Goal: Task Accomplishment & Management: Use online tool/utility

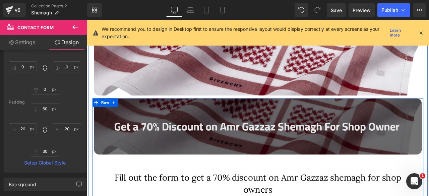
click at [257, 135] on img at bounding box center [289, 146] width 389 height 66
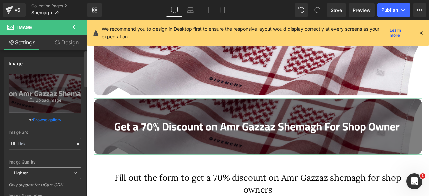
type input "[URL][DOMAIN_NAME]"
click at [34, 142] on input "[URL][DOMAIN_NAME]" at bounding box center [45, 144] width 72 height 12
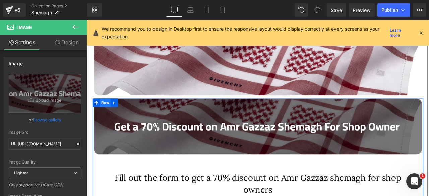
click at [107, 115] on span "Row" at bounding box center [108, 118] width 13 height 10
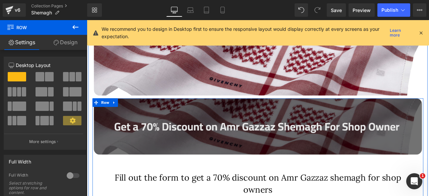
click at [192, 143] on img at bounding box center [289, 146] width 389 height 66
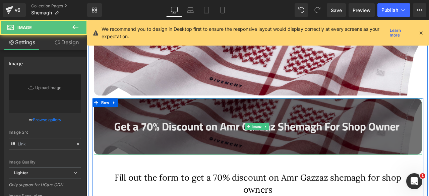
type input "[URL][DOMAIN_NAME]"
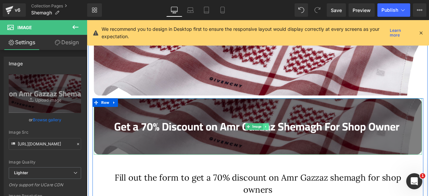
click at [297, 147] on icon at bounding box center [299, 146] width 4 height 4
click at [301, 144] on icon at bounding box center [303, 146] width 4 height 4
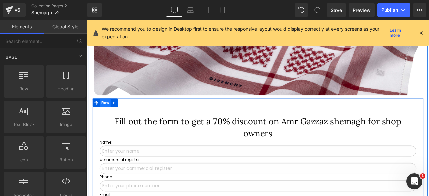
click at [103, 118] on span "Row" at bounding box center [108, 118] width 13 height 10
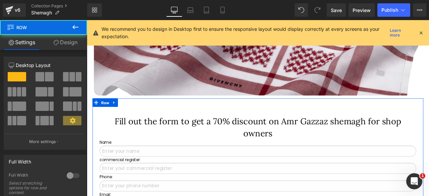
click at [65, 42] on link "Design" at bounding box center [66, 42] width 44 height 15
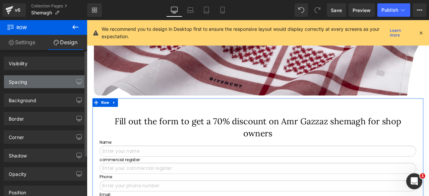
click at [28, 82] on div "Spacing" at bounding box center [45, 81] width 82 height 13
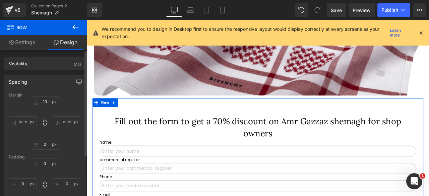
type input "10"
type input "0"
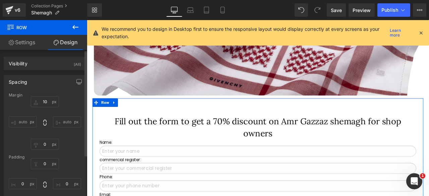
type input "0"
click at [43, 102] on input "10" at bounding box center [45, 101] width 28 height 11
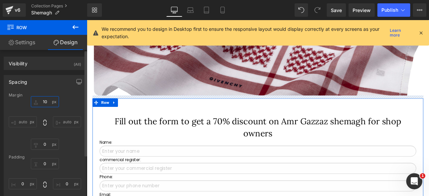
type input "0"
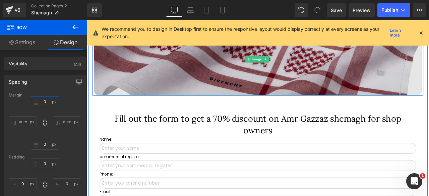
scroll to position [381, 0]
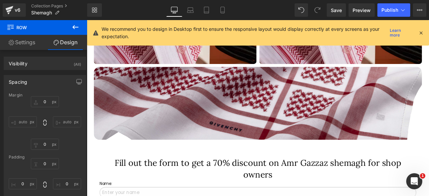
click at [73, 26] on icon at bounding box center [75, 27] width 8 height 8
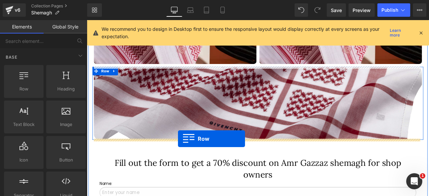
drag, startPoint x: 114, startPoint y: 105, endPoint x: 195, endPoint y: 161, distance: 98.3
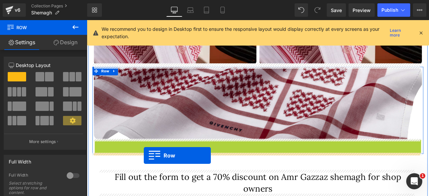
drag, startPoint x: 99, startPoint y: 166, endPoint x: 154, endPoint y: 181, distance: 57.1
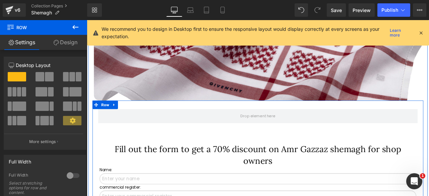
scroll to position [430, 0]
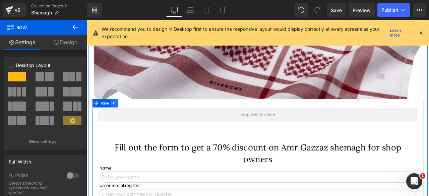
click at [118, 121] on link at bounding box center [119, 119] width 9 height 10
click at [137, 118] on link at bounding box center [136, 119] width 9 height 10
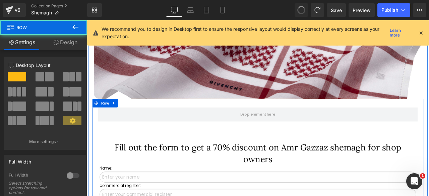
click at [161, 135] on span at bounding box center [289, 132] width 379 height 17
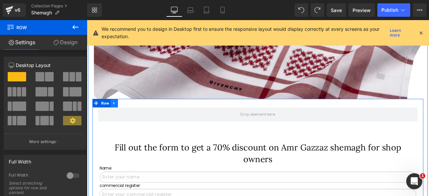
click at [121, 120] on link at bounding box center [119, 119] width 9 height 10
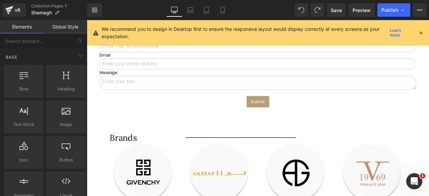
scroll to position [600, 0]
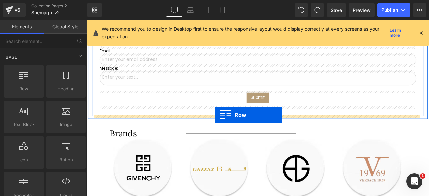
drag, startPoint x: 130, startPoint y: 111, endPoint x: 239, endPoint y: 132, distance: 110.6
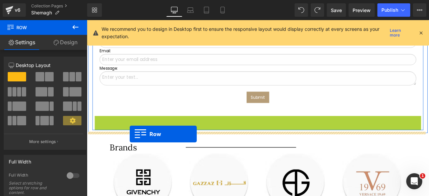
drag, startPoint x: 98, startPoint y: 137, endPoint x: 138, endPoint y: 155, distance: 43.9
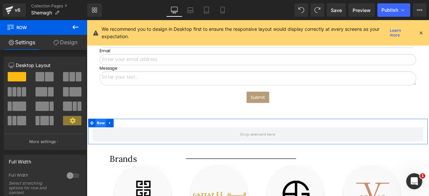
click at [99, 138] on span "Row" at bounding box center [103, 142] width 13 height 10
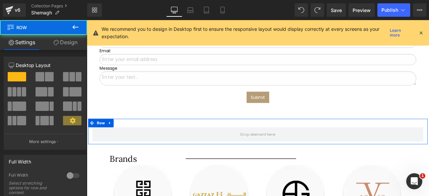
click at [42, 73] on span at bounding box center [40, 76] width 9 height 9
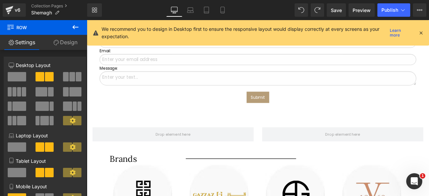
click at [75, 27] on icon at bounding box center [75, 27] width 6 height 4
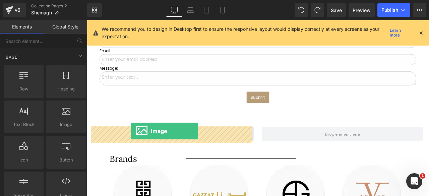
drag, startPoint x: 148, startPoint y: 140, endPoint x: 139, endPoint y: 151, distance: 14.6
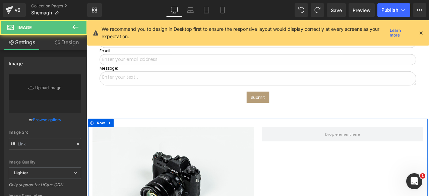
type input "//[DOMAIN_NAME][URL]"
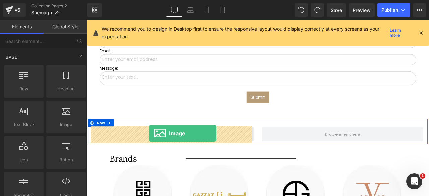
drag, startPoint x: 147, startPoint y: 134, endPoint x: 161, endPoint y: 154, distance: 24.3
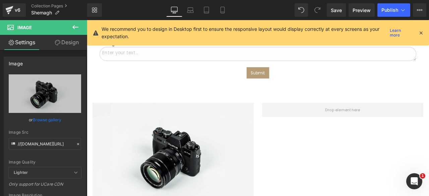
scroll to position [668, 0]
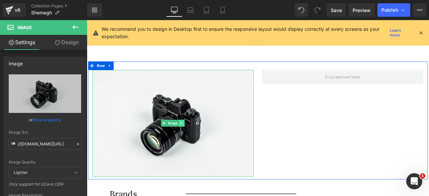
click at [198, 140] on icon at bounding box center [199, 142] width 4 height 4
click at [194, 141] on icon at bounding box center [196, 143] width 4 height 4
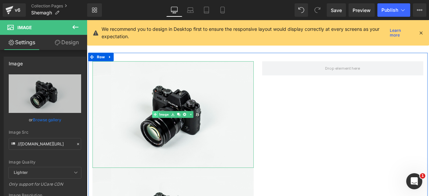
scroll to position [664, 0]
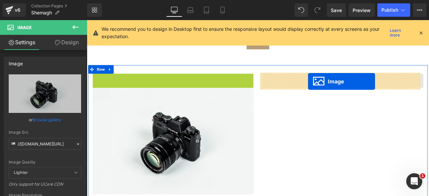
drag, startPoint x: 166, startPoint y: 143, endPoint x: 349, endPoint y: 93, distance: 190.0
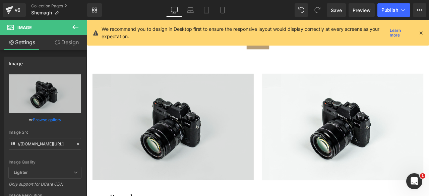
click at [178, 138] on img at bounding box center [188, 147] width 191 height 127
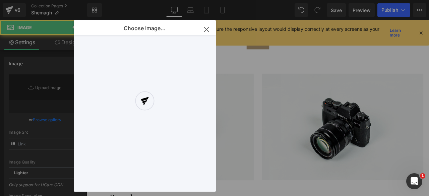
type input "//[DOMAIN_NAME][URL]"
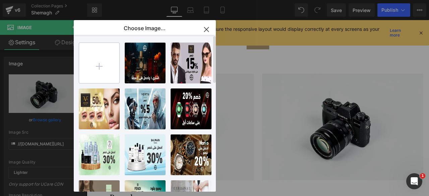
click at [94, 63] on input "file" at bounding box center [99, 63] width 40 height 40
type input "C:\fakepath\1 (1).webp"
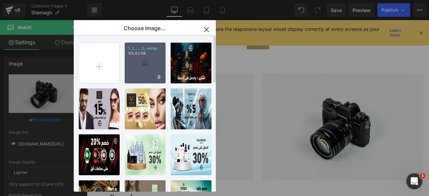
click at [138, 66] on div "1 _1_... _1_.webp 105.82 KB" at bounding box center [145, 63] width 41 height 41
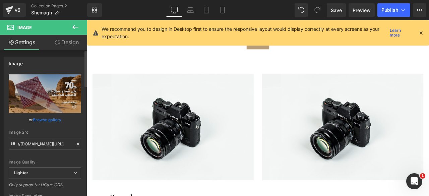
type input "[URL][DOMAIN_NAME]"
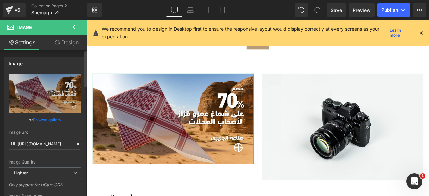
click at [35, 119] on link "Browse gallery" at bounding box center [47, 120] width 28 height 12
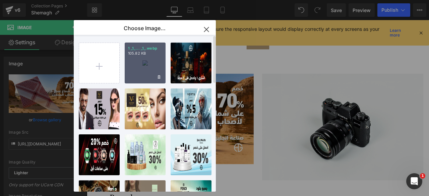
click at [138, 63] on div "1 _1_... _1_.webp 105.82 KB" at bounding box center [145, 63] width 41 height 41
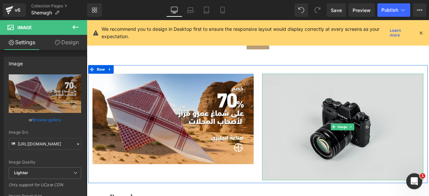
click at [371, 128] on img at bounding box center [390, 147] width 191 height 127
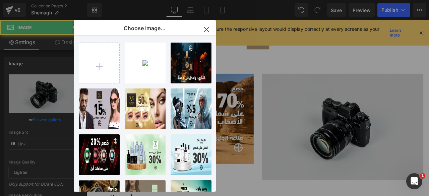
type input "//[DOMAIN_NAME][URL]"
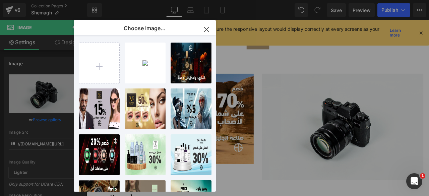
click at [44, 0] on div "Image You are previewing how the will restyle your page. You can not edit Eleme…" at bounding box center [214, 0] width 429 height 0
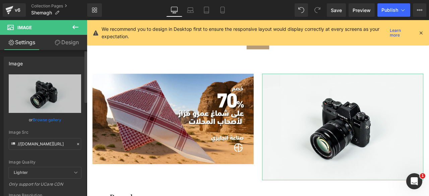
click at [38, 122] on link "Browse gallery" at bounding box center [47, 120] width 28 height 12
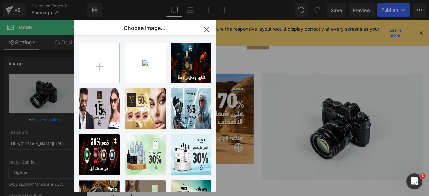
click at [95, 75] on input "file" at bounding box center [99, 63] width 40 height 40
type input "C:\fakepath\2 (1).webp"
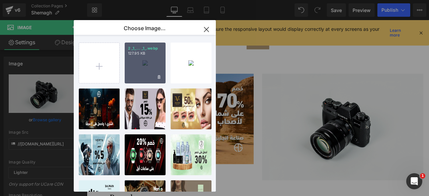
click at [140, 70] on div "2 _1_... _1_.webp 127.95 KB" at bounding box center [145, 63] width 41 height 41
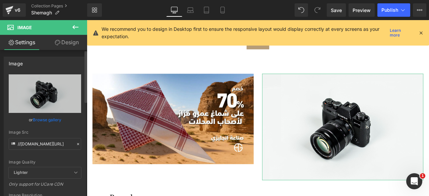
click at [45, 121] on link "Browse gallery" at bounding box center [47, 120] width 28 height 12
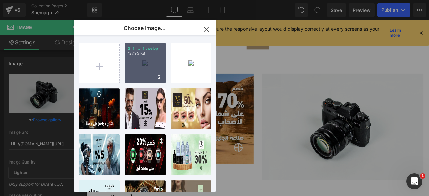
click at [144, 68] on div "2 _1_... _1_.webp 127.95 KB" at bounding box center [145, 63] width 41 height 41
type input "[URL][DOMAIN_NAME]"
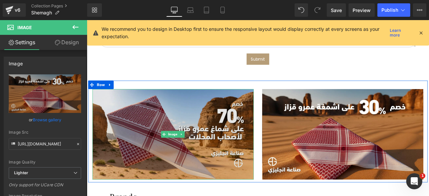
scroll to position [649, 0]
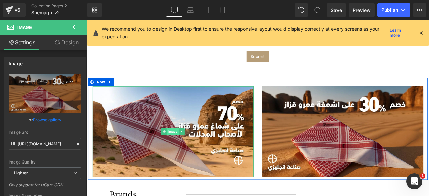
click at [187, 150] on span "Image" at bounding box center [189, 152] width 14 height 8
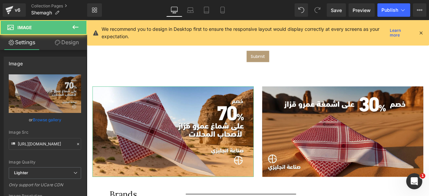
click at [66, 41] on link "Design" at bounding box center [67, 42] width 44 height 15
click at [0, 0] on div "Corner" at bounding box center [0, 0] width 0 height 0
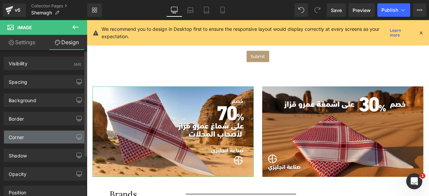
type input "0"
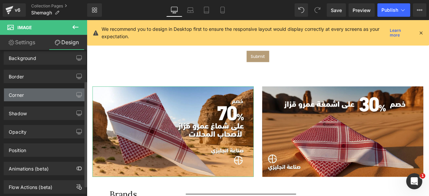
click at [53, 93] on div "Corner" at bounding box center [45, 94] width 82 height 13
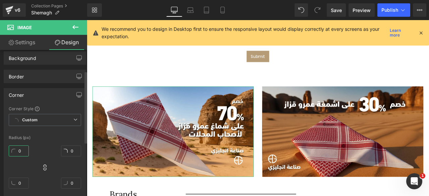
click at [18, 150] on input "0" at bounding box center [19, 150] width 20 height 11
type input "10"
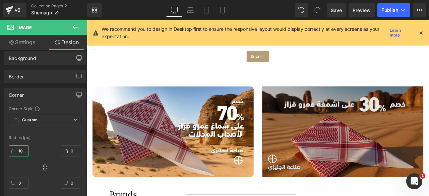
type input "10"
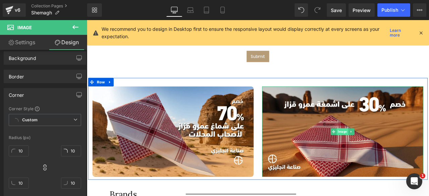
click at [386, 151] on span "Image" at bounding box center [390, 152] width 14 height 8
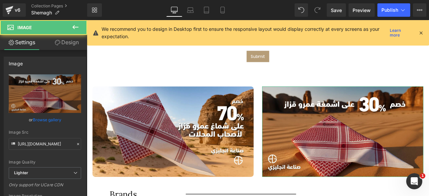
click at [69, 43] on link "Design" at bounding box center [67, 42] width 44 height 15
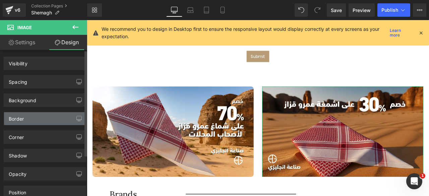
click at [16, 112] on div "Border" at bounding box center [16, 116] width 15 height 9
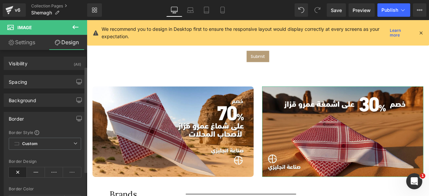
type input "#060606"
type input "100"
type input "0"
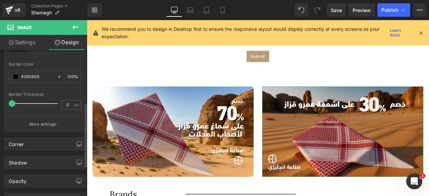
scroll to position [135, 0]
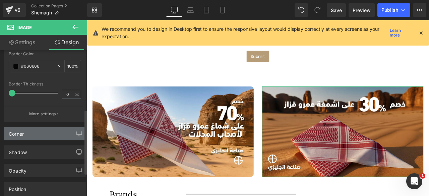
click at [24, 134] on div "Corner" at bounding box center [16, 131] width 15 height 9
click at [20, 134] on div "Corner" at bounding box center [16, 131] width 15 height 9
click at [47, 130] on div "Corner" at bounding box center [45, 133] width 82 height 13
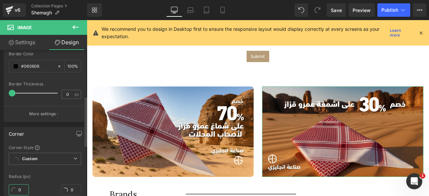
click at [17, 190] on input "0" at bounding box center [19, 189] width 20 height 11
type input "10"
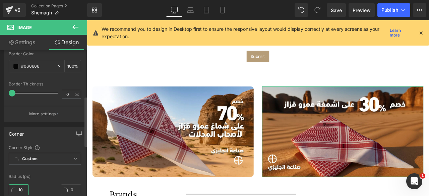
type input "10"
click at [49, 177] on div "Corner Style Custom Custom Setup Global Style Custom Setup Global Style Radius …" at bounding box center [45, 190] width 82 height 90
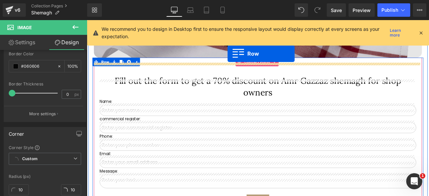
scroll to position [472, 0]
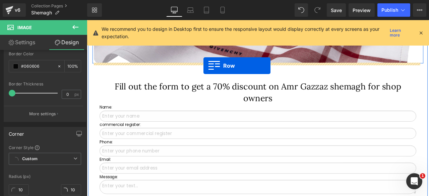
drag, startPoint x: 91, startPoint y: 183, endPoint x: 225, endPoint y: 74, distance: 172.4
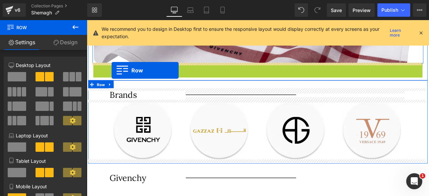
drag, startPoint x: 95, startPoint y: 76, endPoint x: 116, endPoint y: 80, distance: 21.5
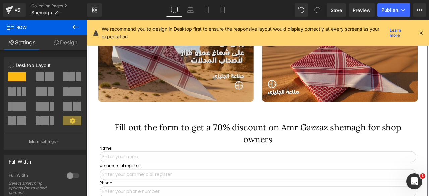
scroll to position [541, 0]
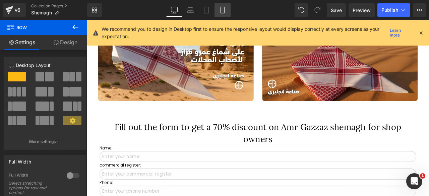
click at [223, 10] on icon at bounding box center [222, 10] width 7 height 7
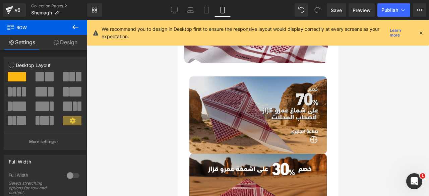
scroll to position [213, 0]
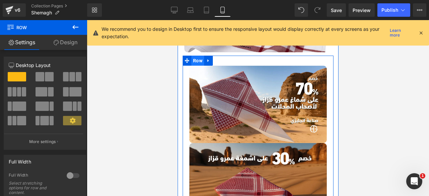
click at [197, 59] on span "Row" at bounding box center [197, 61] width 13 height 10
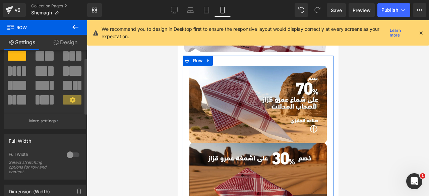
scroll to position [0, 0]
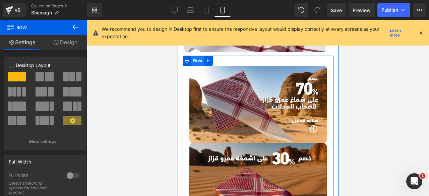
click at [198, 57] on span "Row" at bounding box center [197, 61] width 13 height 10
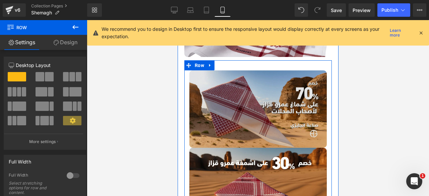
scroll to position [208, 0]
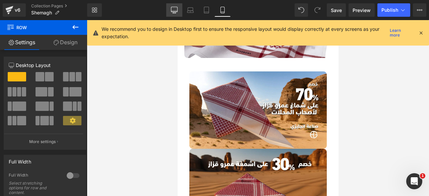
click at [173, 10] on icon at bounding box center [174, 10] width 7 height 7
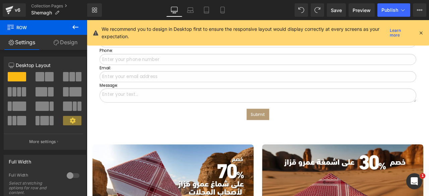
scroll to position [578, 0]
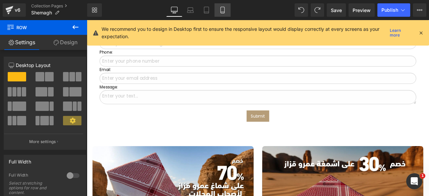
click at [222, 7] on icon at bounding box center [222, 10] width 7 height 7
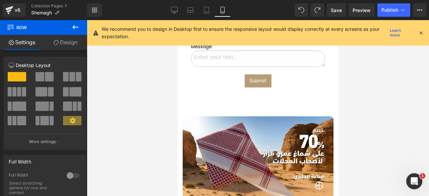
scroll to position [370, 0]
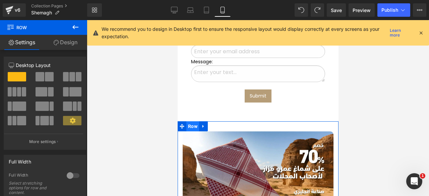
click at [192, 121] on span "Row" at bounding box center [192, 126] width 13 height 10
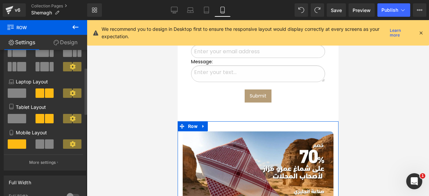
scroll to position [56, 0]
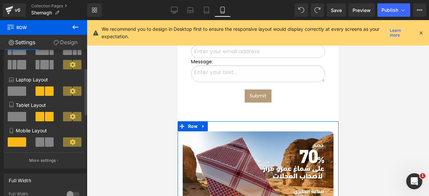
click at [39, 144] on span at bounding box center [40, 141] width 9 height 9
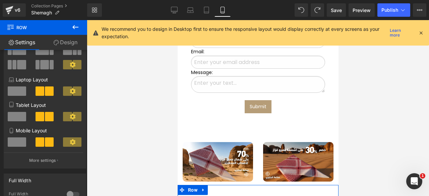
scroll to position [360, 0]
click at [174, 8] on icon at bounding box center [174, 10] width 7 height 7
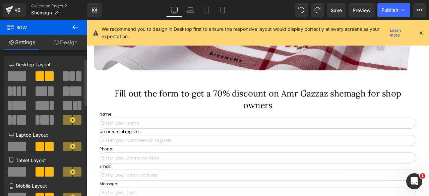
scroll to position [0, 0]
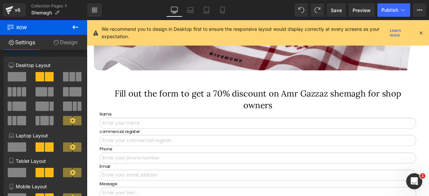
click at [72, 25] on icon at bounding box center [75, 27] width 8 height 8
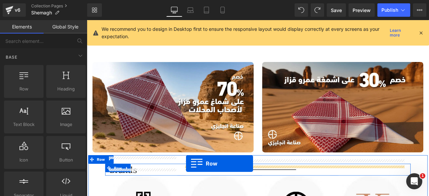
scroll to position [685, 0]
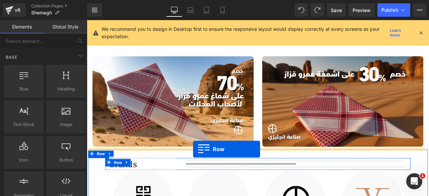
drag, startPoint x: 130, startPoint y: 91, endPoint x: 213, endPoint y: 173, distance: 116.3
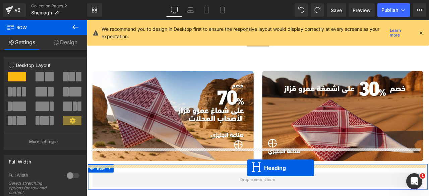
scroll to position [696, 0]
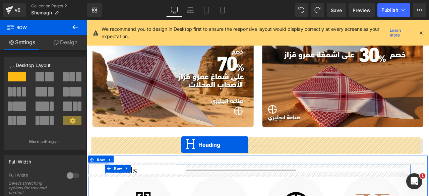
drag, startPoint x: 272, startPoint y: 133, endPoint x: 256, endPoint y: 20, distance: 114.1
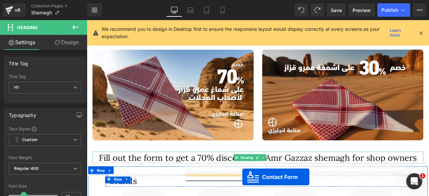
scroll to position [539, 0]
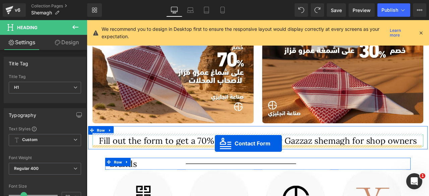
drag, startPoint x: 264, startPoint y: 97, endPoint x: 243, endPoint y: 39, distance: 62.1
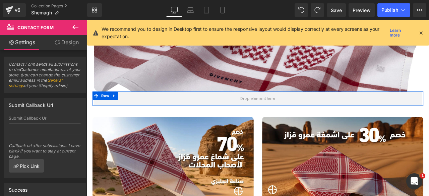
scroll to position [400, 0]
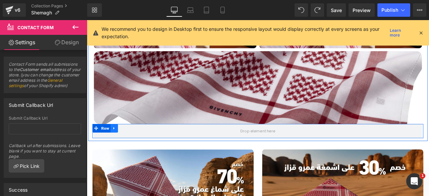
click at [118, 148] on icon at bounding box center [118, 148] width 1 height 3
click at [134, 148] on icon at bounding box center [136, 148] width 5 height 5
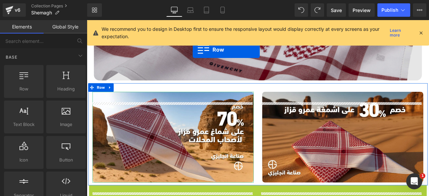
scroll to position [438, 0]
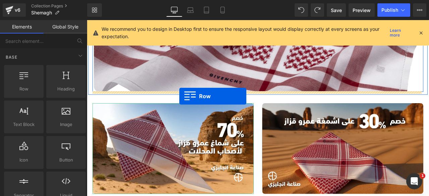
drag, startPoint x: 91, startPoint y: 164, endPoint x: 196, endPoint y: 110, distance: 118.5
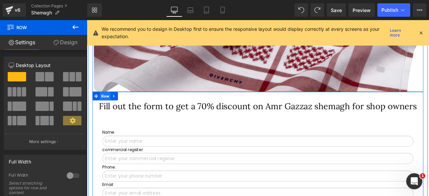
click at [106, 107] on span "Row" at bounding box center [108, 110] width 13 height 10
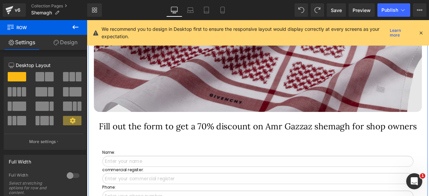
scroll to position [399, 0]
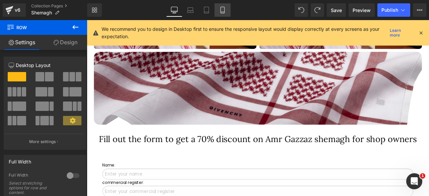
click at [222, 8] on icon at bounding box center [222, 10] width 7 height 7
type input "100"
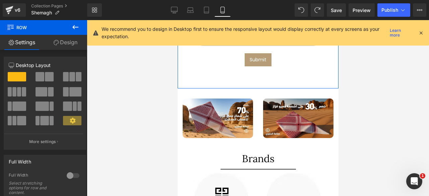
scroll to position [408, 0]
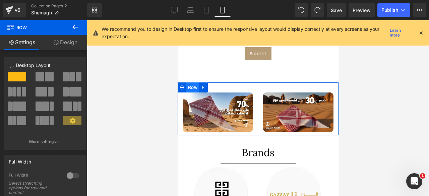
click at [193, 84] on span "Row" at bounding box center [192, 87] width 13 height 10
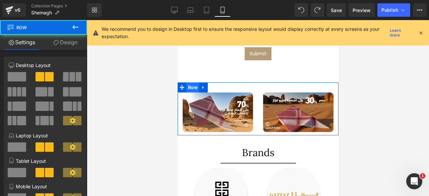
click at [68, 43] on link "Design" at bounding box center [66, 42] width 44 height 15
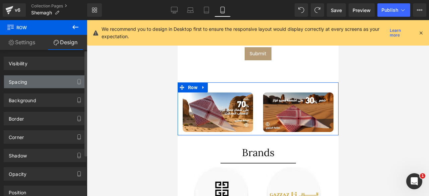
click at [27, 83] on div "Spacing" at bounding box center [45, 81] width 82 height 13
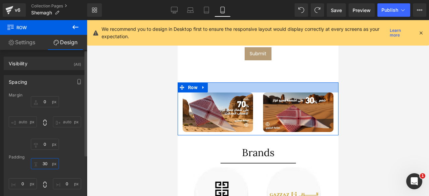
click at [42, 163] on input "30" at bounding box center [45, 163] width 28 height 11
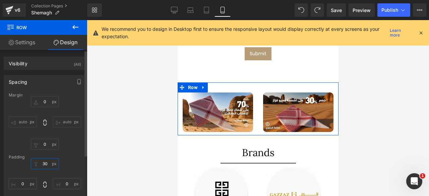
click at [42, 163] on input "30" at bounding box center [45, 163] width 28 height 11
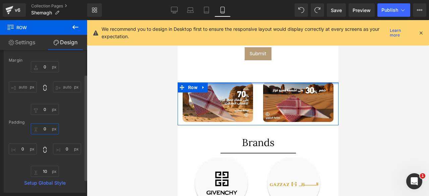
scroll to position [37, 0]
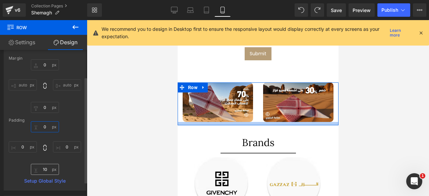
type input "0"
click at [43, 170] on input "10" at bounding box center [45, 169] width 28 height 11
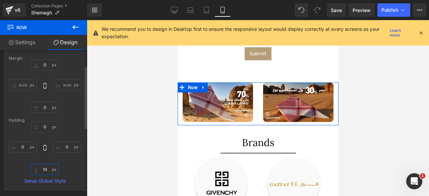
type input "0"
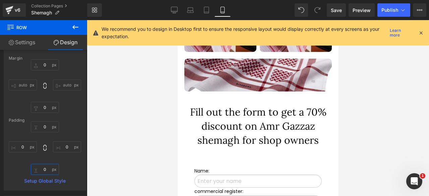
scroll to position [174, 0]
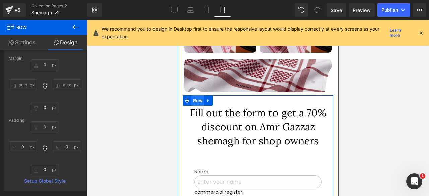
click at [196, 97] on span "Row" at bounding box center [197, 101] width 13 height 10
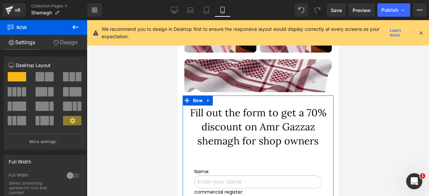
click at [66, 47] on link "Design" at bounding box center [66, 42] width 44 height 15
click at [0, 0] on div "Corner" at bounding box center [0, 0] width 0 height 0
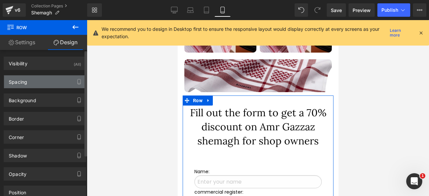
click at [32, 81] on div "Spacing" at bounding box center [45, 81] width 82 height 13
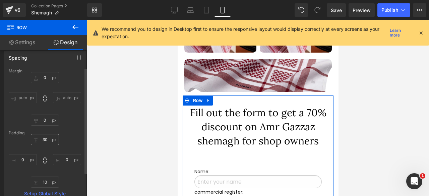
scroll to position [24, 0]
click at [44, 138] on input "30" at bounding box center [45, 139] width 28 height 11
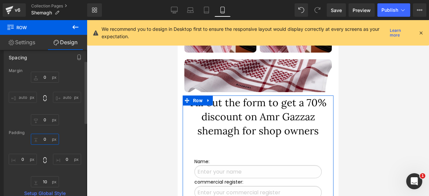
click at [44, 139] on input "0" at bounding box center [45, 139] width 28 height 11
type input "10"
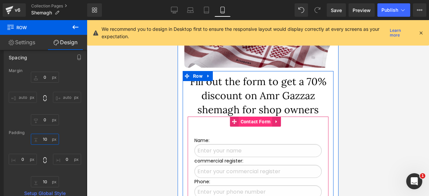
scroll to position [198, 0]
click at [253, 118] on span "Contact Form" at bounding box center [256, 122] width 34 height 10
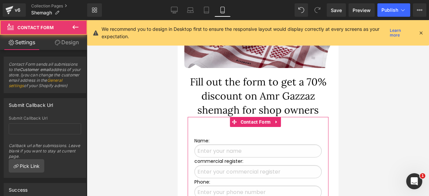
click at [70, 37] on link "Design" at bounding box center [67, 42] width 44 height 15
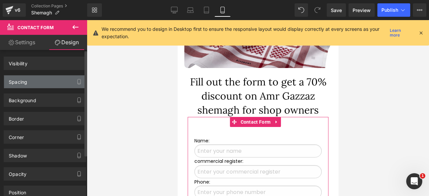
click at [28, 81] on div "Spacing" at bounding box center [45, 81] width 82 height 13
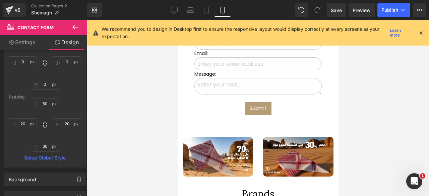
scroll to position [350, 0]
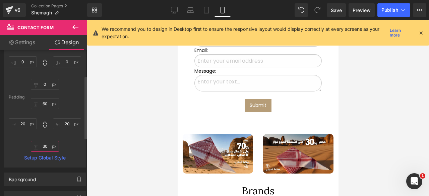
click at [43, 146] on input "30" at bounding box center [45, 146] width 28 height 11
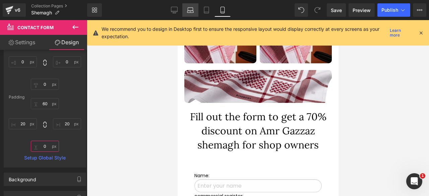
scroll to position [123, 0]
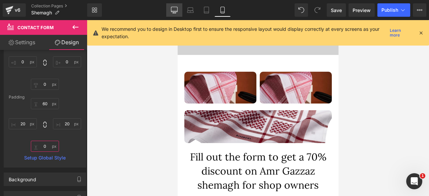
type input "0"
click at [176, 11] on icon at bounding box center [174, 10] width 7 height 7
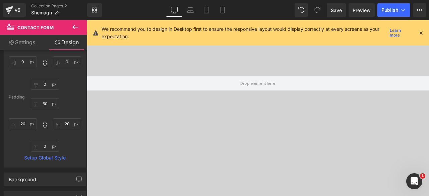
type input "0"
type input "60"
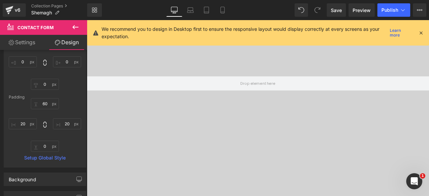
type input "20"
type input "30"
type input "20"
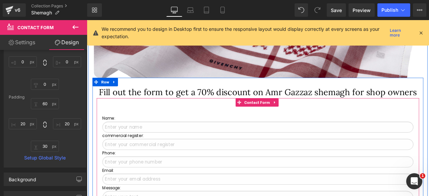
scroll to position [435, 0]
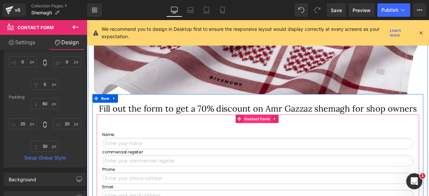
click at [284, 137] on span "Contact Form" at bounding box center [289, 137] width 34 height 10
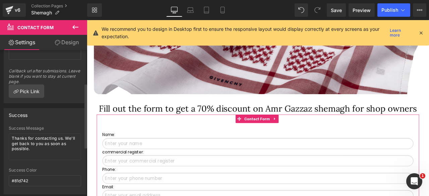
scroll to position [75, 0]
click at [63, 39] on link "Design" at bounding box center [67, 42] width 44 height 15
click at [0, 0] on div "Spacing" at bounding box center [0, 0] width 0 height 0
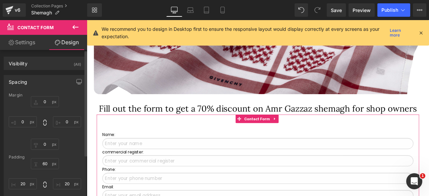
type input "0"
type input "60"
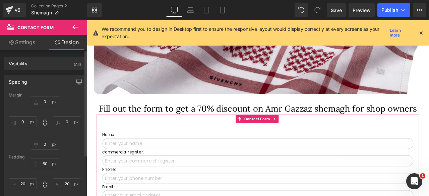
type input "20"
type input "30"
type input "20"
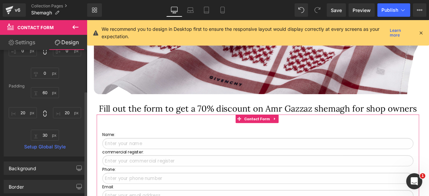
scroll to position [73, 0]
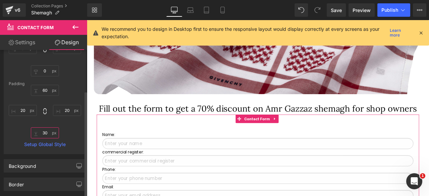
click at [43, 133] on input "30" at bounding box center [45, 132] width 28 height 11
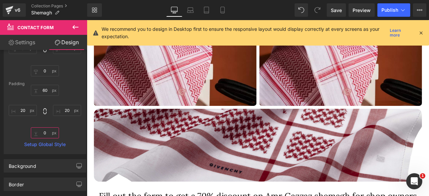
scroll to position [329, 0]
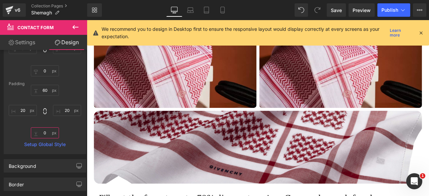
type input "0"
